Goal: Task Accomplishment & Management: Use online tool/utility

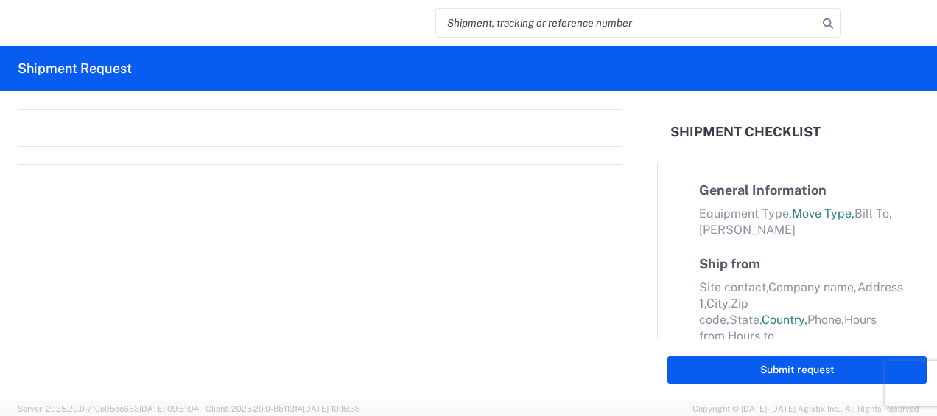
select select "FULL"
select select "LBS"
select select "IN"
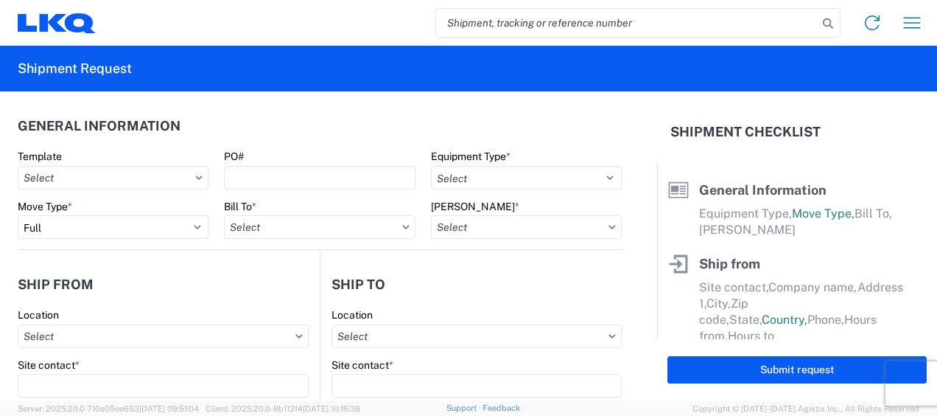
click at [491, 28] on input "search" at bounding box center [627, 23] width 382 height 28
paste input "56952498"
type input "56952498"
click at [826, 27] on icon at bounding box center [828, 23] width 21 height 21
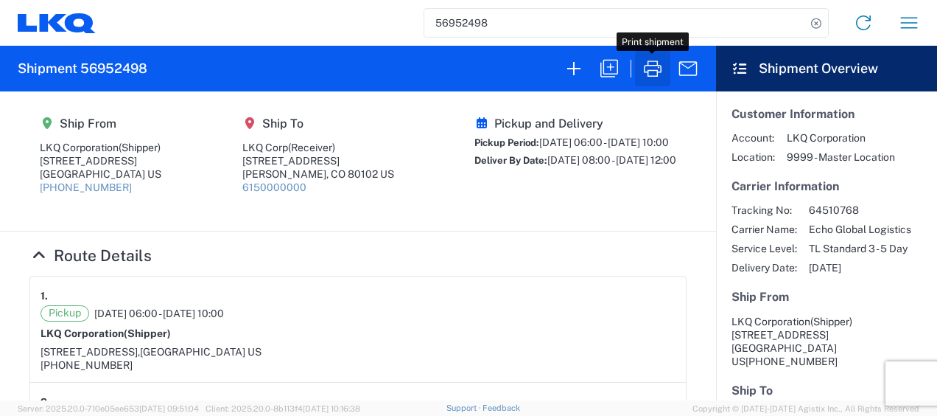
click at [653, 77] on icon "button" at bounding box center [653, 69] width 24 height 24
